Goal: Check status: Check status

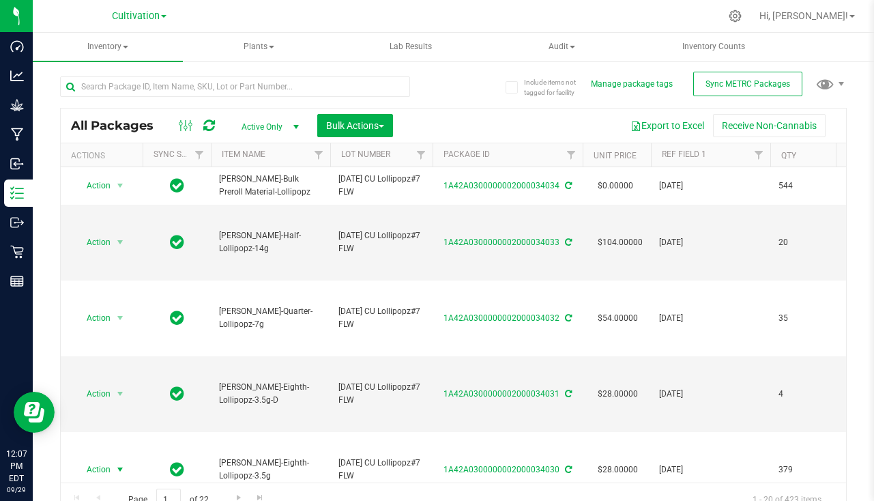
scroll to position [205, 0]
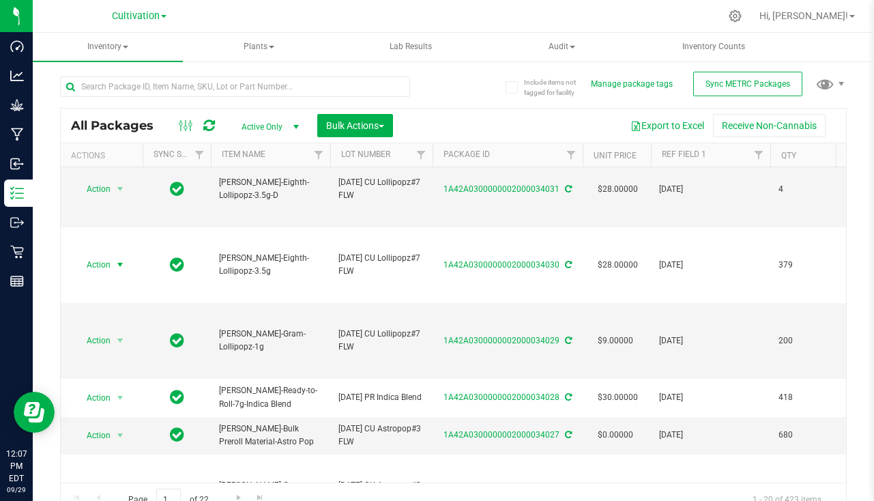
click at [333, 74] on div at bounding box center [257, 86] width 394 height 44
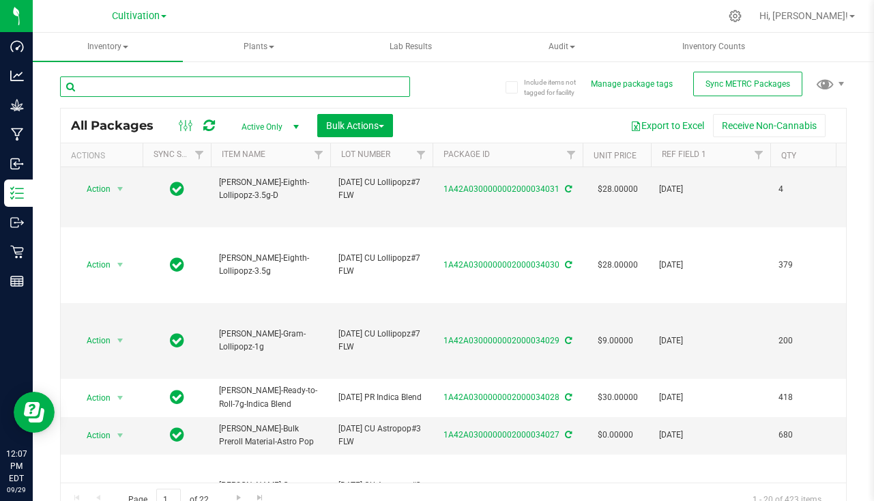
click at [322, 93] on input "text" at bounding box center [235, 86] width 350 height 20
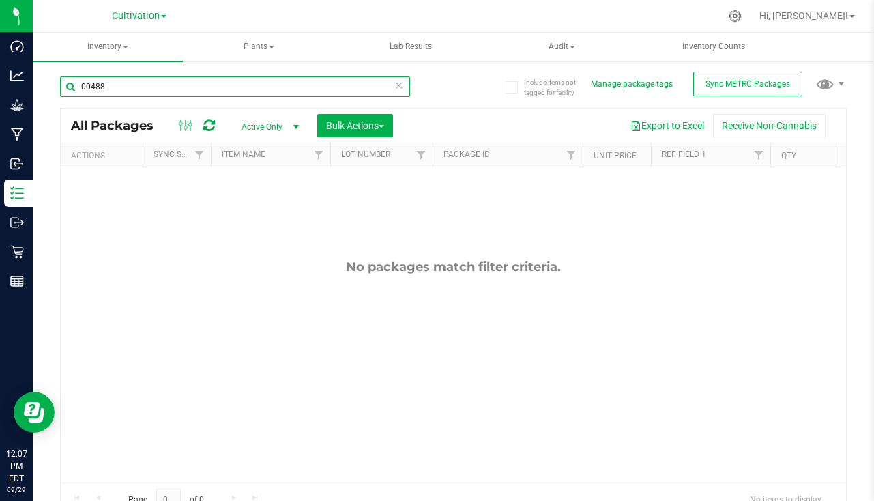
type input "00488"
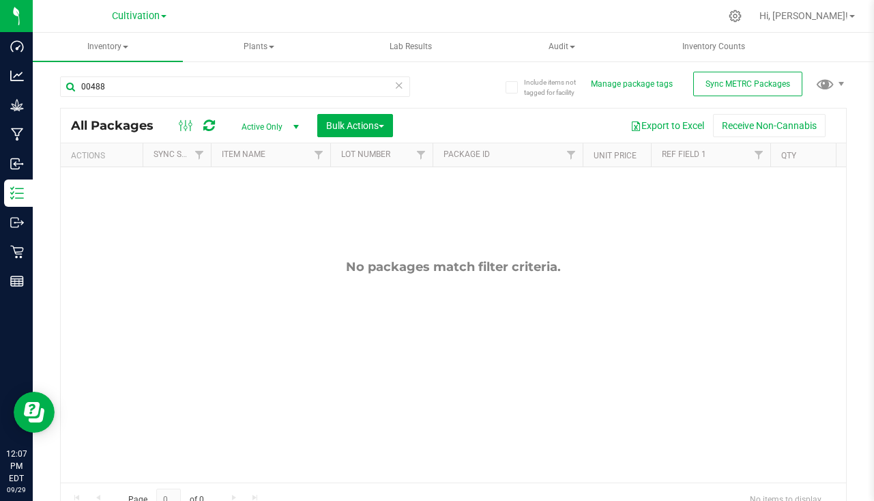
click at [394, 86] on icon at bounding box center [399, 84] width 10 height 16
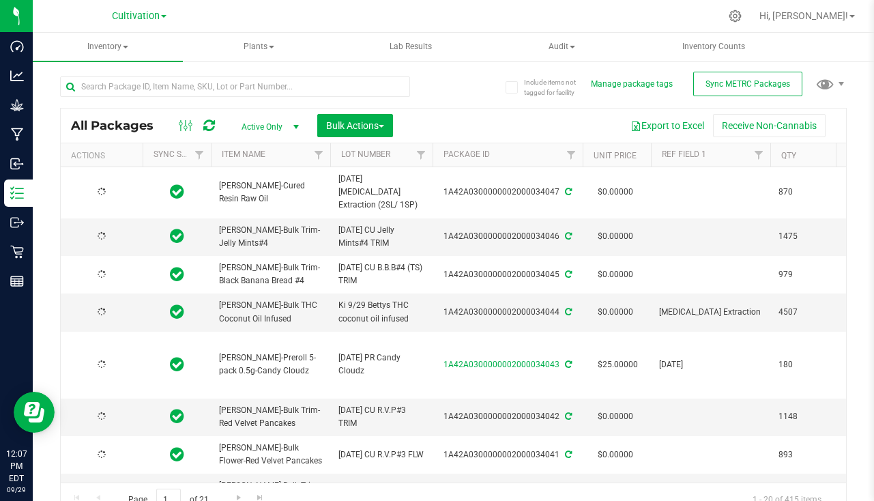
type input "[DATE]"
